Goal: Task Accomplishment & Management: Use online tool/utility

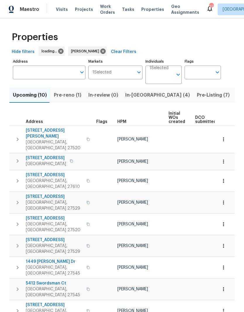
click at [24, 75] on input "Address" at bounding box center [45, 73] width 64 height 14
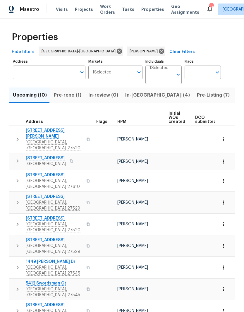
click at [64, 74] on input "Address" at bounding box center [45, 73] width 64 height 14
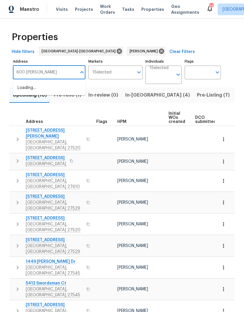
type input "600 [PERSON_NAME]"
click at [31, 89] on li "[STREET_ADDRESS][PERSON_NAME]" at bounding box center [49, 91] width 73 height 16
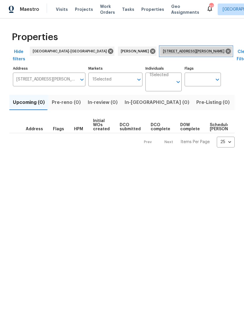
click at [225, 52] on icon at bounding box center [228, 51] width 6 height 6
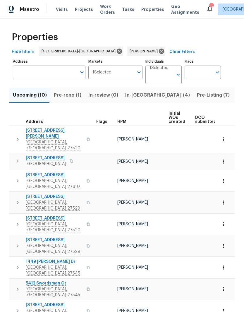
click at [138, 99] on span "In-[GEOGRAPHIC_DATA] (4)" at bounding box center [157, 95] width 65 height 8
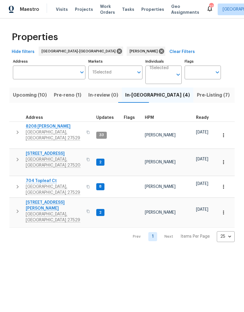
click at [75, 96] on span "Pre-reno (1)" at bounding box center [68, 95] width 28 height 8
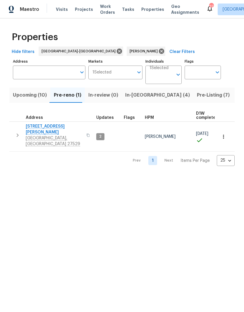
click at [36, 124] on span "[STREET_ADDRESS][PERSON_NAME]" at bounding box center [54, 130] width 57 height 12
click at [139, 96] on span "In-[GEOGRAPHIC_DATA] (4)" at bounding box center [157, 95] width 65 height 8
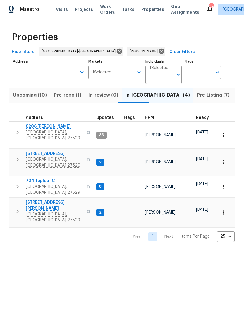
click at [47, 211] on span "[GEOGRAPHIC_DATA], [GEOGRAPHIC_DATA] 27529" at bounding box center [54, 217] width 57 height 12
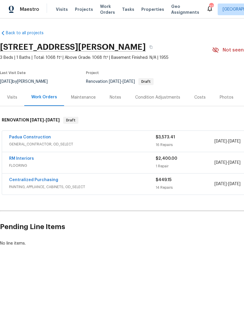
click at [18, 136] on link "Padua Construction" at bounding box center [30, 137] width 42 height 4
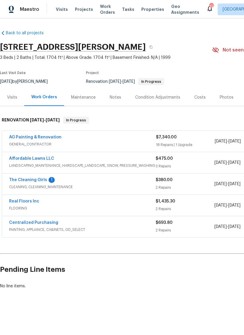
click at [45, 135] on link "AG Painting & Renovation" at bounding box center [35, 137] width 52 height 4
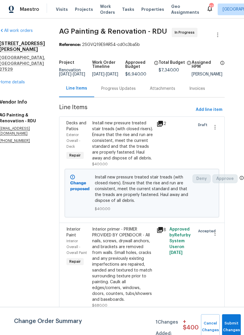
scroll to position [0, 11]
click at [203, 214] on div "Deny Approve" at bounding box center [203, 193] width 25 height 41
click at [12, 80] on link "Home details" at bounding box center [11, 82] width 25 height 4
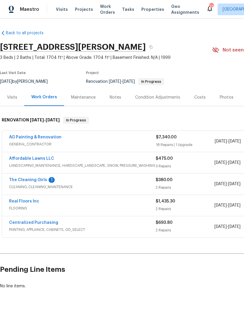
click at [42, 144] on span "GENERAL_CONTRACTOR" at bounding box center [82, 144] width 147 height 6
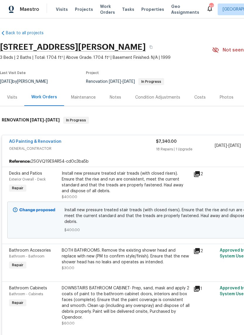
click at [42, 140] on link "AG Painting & Renovation" at bounding box center [35, 142] width 52 height 4
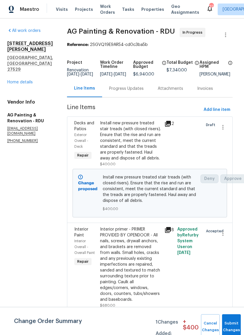
scroll to position [0, 2]
click at [225, 131] on icon "button" at bounding box center [223, 127] width 7 height 7
click at [205, 156] on div at bounding box center [122, 167] width 244 height 335
click at [186, 162] on div at bounding box center [189, 144] width 26 height 50
click at [97, 191] on b "Change proposed" at bounding box center [87, 186] width 19 height 10
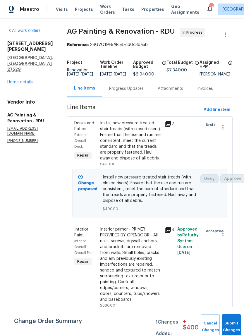
click at [161, 200] on span "Install new pressure treated stair treads (with closed risers). Ensure that the…" at bounding box center [150, 189] width 95 height 29
click at [176, 204] on span "Install new pressure treated stair treads (with closed risers). Ensure that the…" at bounding box center [150, 189] width 95 height 29
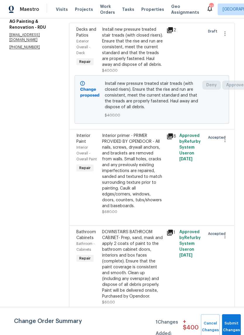
scroll to position [94, 0]
click at [148, 63] on div "Install new pressure treated stair treads (with closed risers). Ensure that the…" at bounding box center [132, 47] width 61 height 41
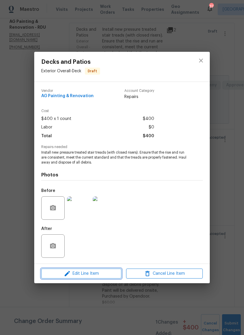
click at [101, 278] on button "Edit Line Item" at bounding box center [81, 274] width 80 height 10
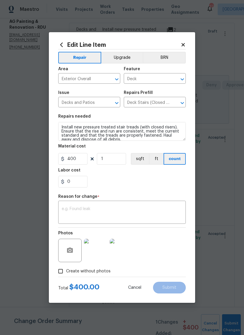
click at [124, 210] on textarea at bounding box center [122, 213] width 121 height 12
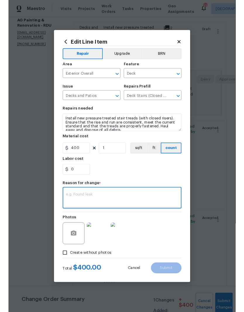
scroll to position [1, 0]
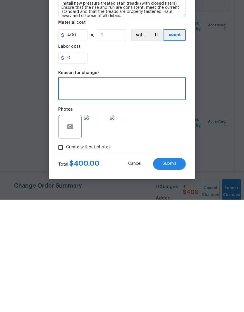
type textarea "."
click at [177, 271] on button "Submit" at bounding box center [169, 277] width 33 height 12
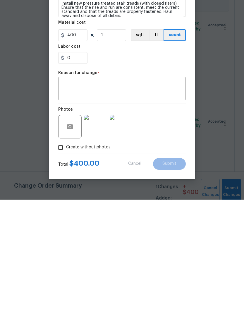
scroll to position [24, 0]
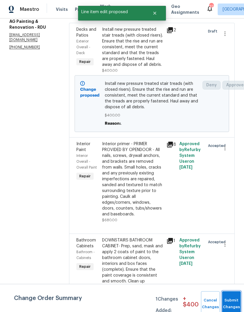
click at [232, 302] on button "Submit Changes" at bounding box center [231, 303] width 19 height 25
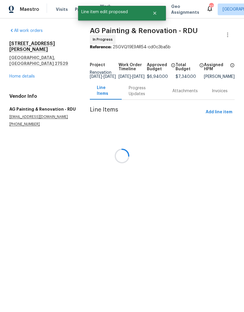
scroll to position [0, 0]
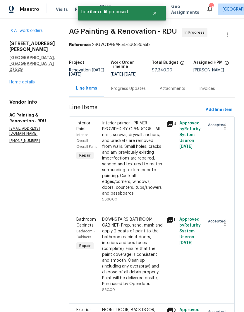
click at [20, 80] on link "Home details" at bounding box center [21, 82] width 25 height 4
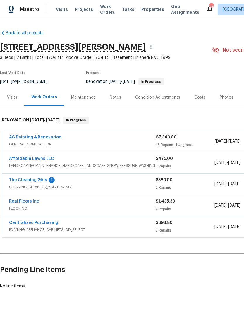
click at [199, 99] on div "Costs" at bounding box center [199, 98] width 11 height 6
